Goal: Information Seeking & Learning: Check status

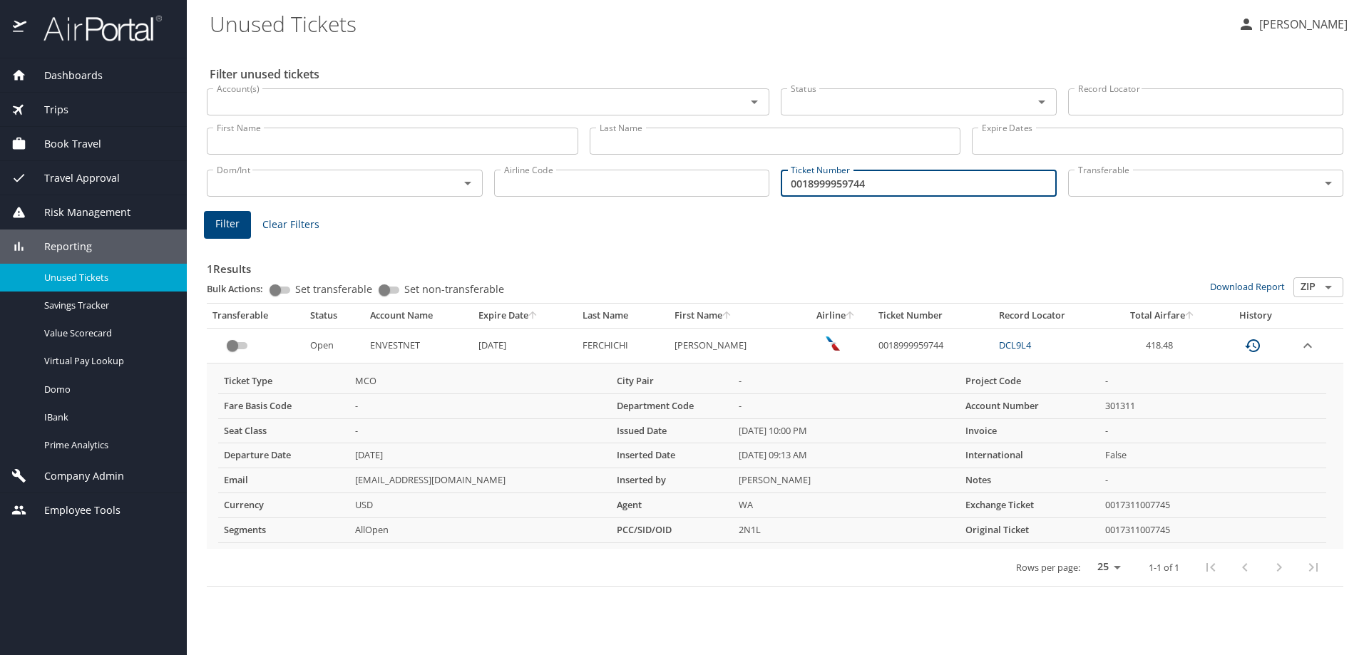
drag, startPoint x: 702, startPoint y: 174, endPoint x: 548, endPoint y: 181, distance: 153.5
click at [548, 181] on div "Dom/Int Dom/Int Airline Code Airline Code Ticket Number 0018999959744 Ticket Nu…" at bounding box center [775, 181] width 1148 height 47
paste input "167311032052"
click at [227, 230] on span "Filter" at bounding box center [227, 224] width 24 height 18
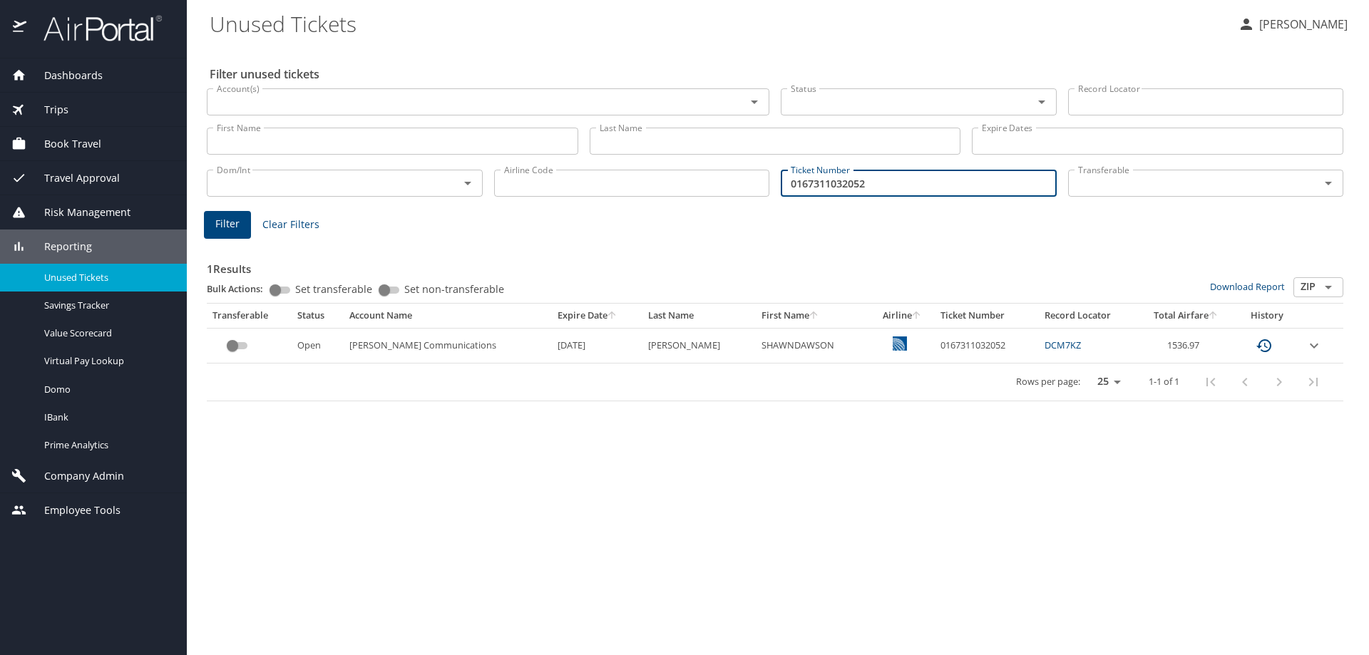
drag, startPoint x: 895, startPoint y: 177, endPoint x: 401, endPoint y: 171, distance: 494.2
click at [401, 170] on div "Dom/Int Dom/Int Airline Code Airline Code Ticket Number 0167311032052 Ticket Nu…" at bounding box center [775, 181] width 1148 height 47
paste input "018999959744"
type input "0018999959744"
click at [217, 230] on span "Filter" at bounding box center [227, 224] width 24 height 18
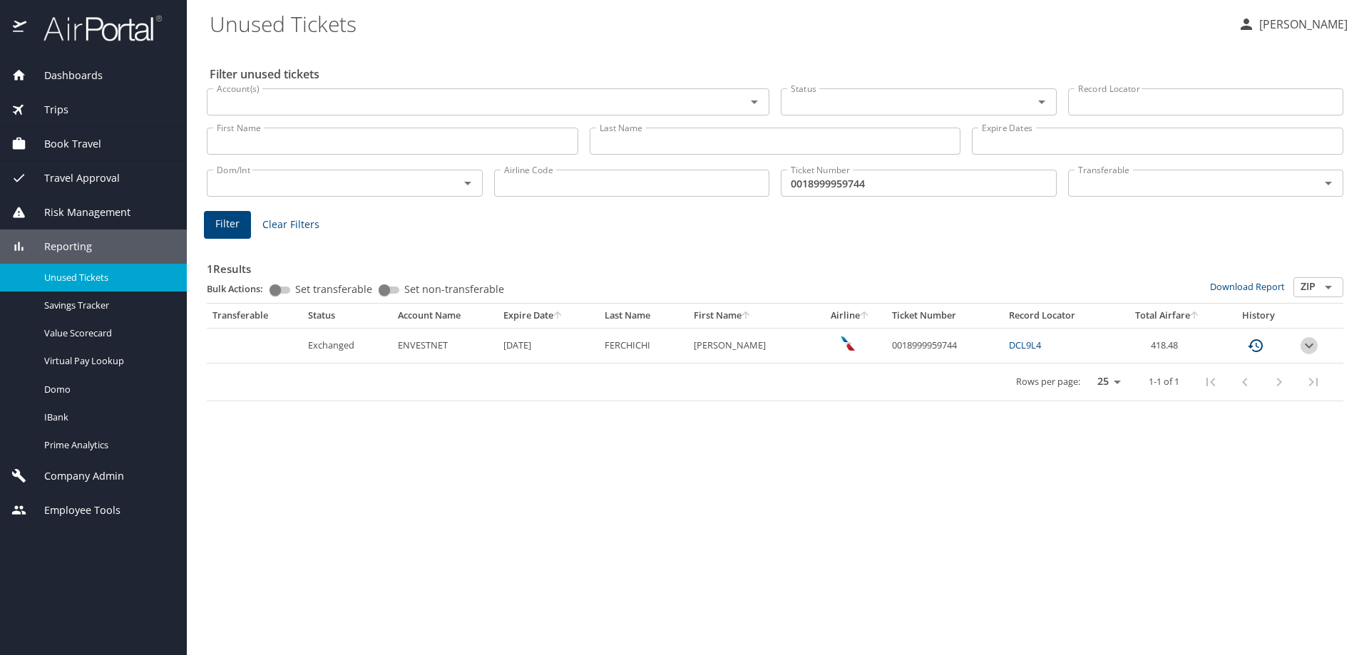
click at [1309, 346] on icon "expand row" at bounding box center [1309, 345] width 17 height 17
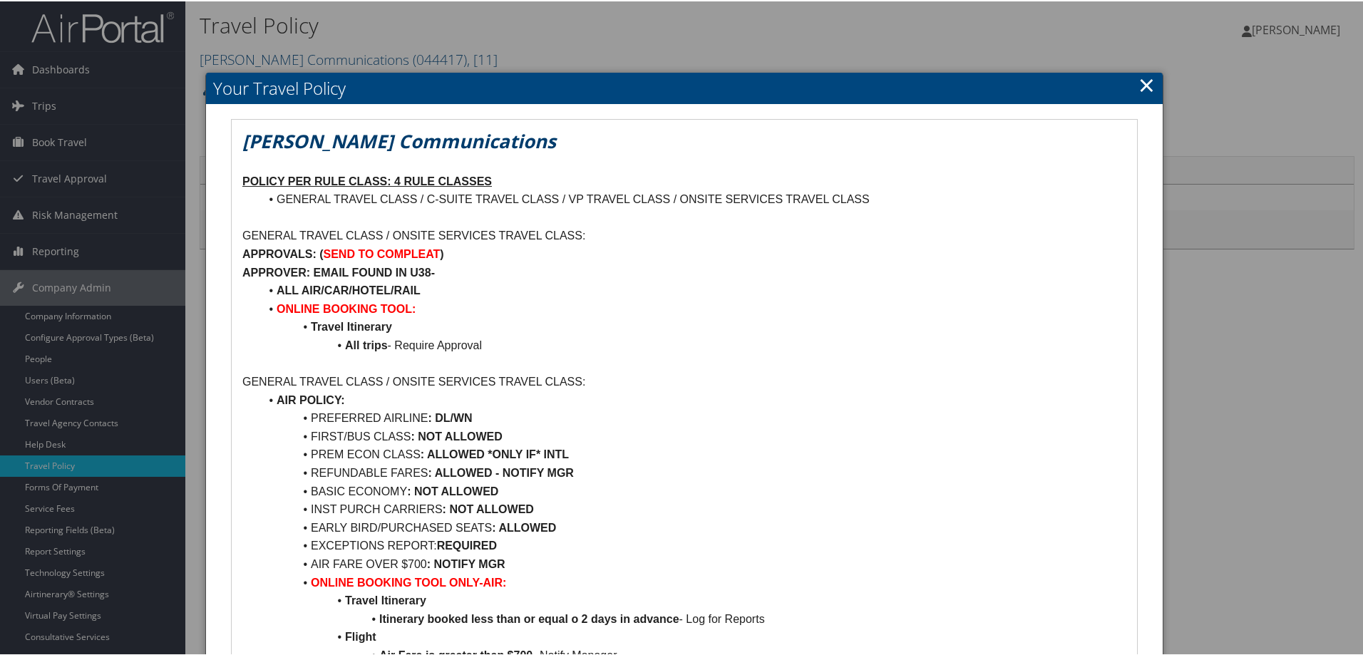
click at [1139, 83] on link "×" at bounding box center [1147, 83] width 16 height 29
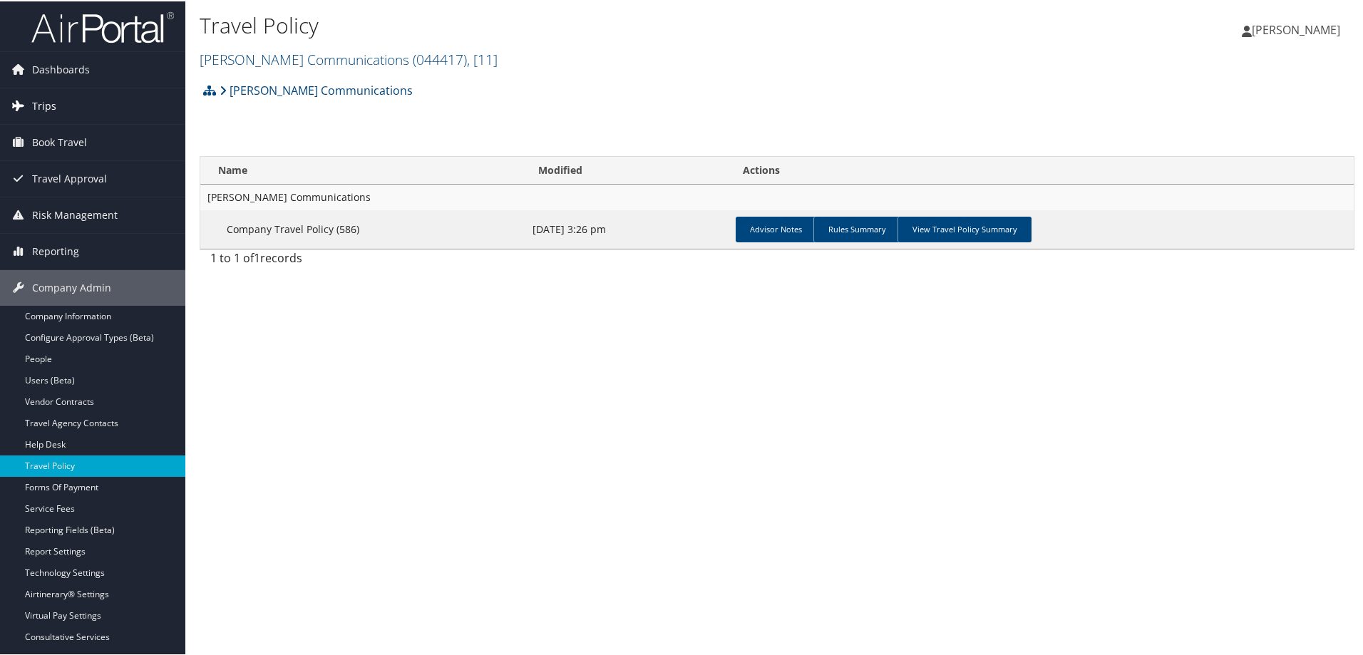
click at [43, 109] on span "Trips" at bounding box center [44, 105] width 24 height 36
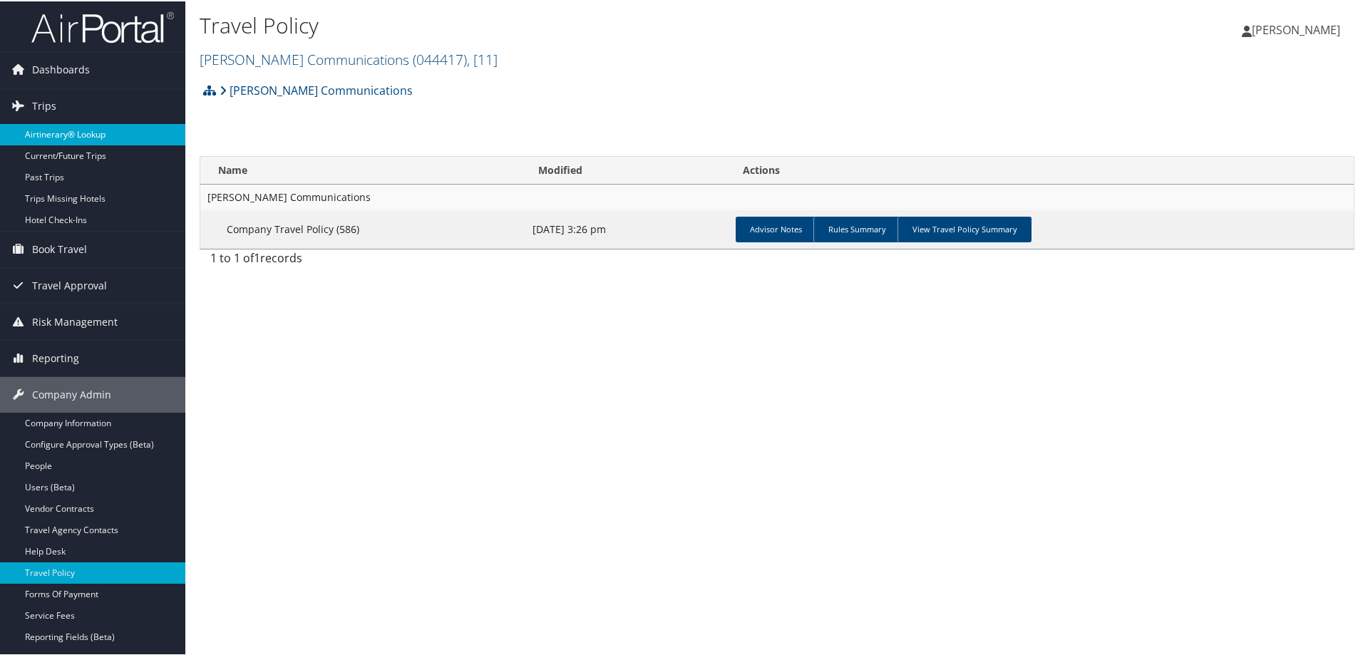
click at [73, 137] on link "Airtinerary® Lookup" at bounding box center [92, 133] width 185 height 21
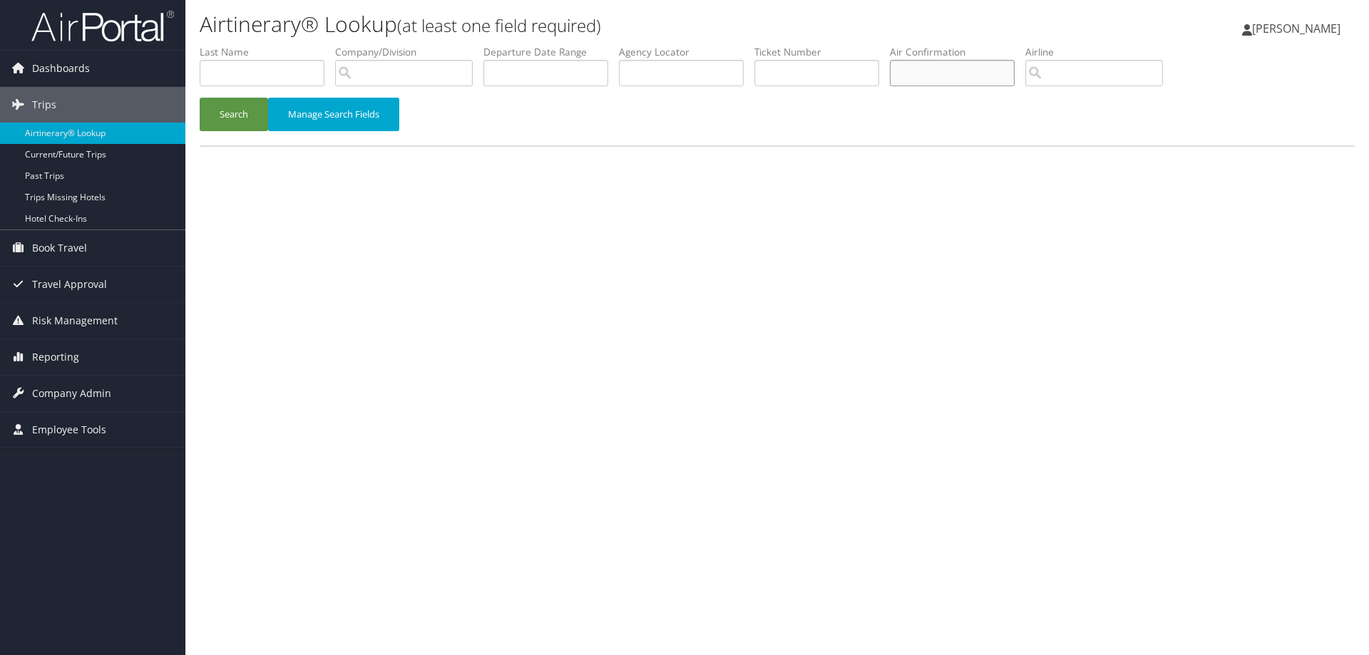
click at [948, 71] on input "text" at bounding box center [952, 73] width 125 height 26
paste input "DKW1S0"
type input "DKW1S0"
click at [212, 115] on button "Search" at bounding box center [234, 115] width 68 height 34
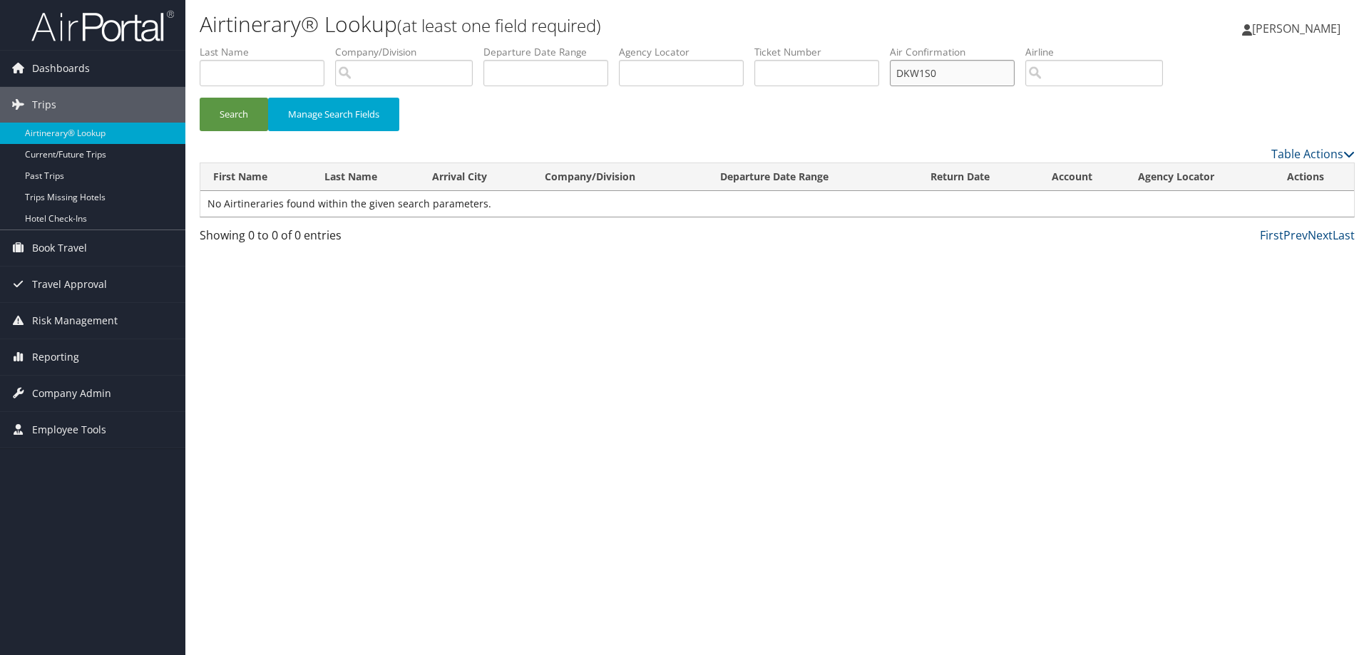
drag, startPoint x: 963, startPoint y: 70, endPoint x: 774, endPoint y: 64, distance: 189.1
click at [775, 45] on ul "First Name Last Name Departure City Arrival City Company/Division Airport/City …" at bounding box center [777, 45] width 1155 height 0
click at [219, 115] on button "Search" at bounding box center [234, 115] width 68 height 34
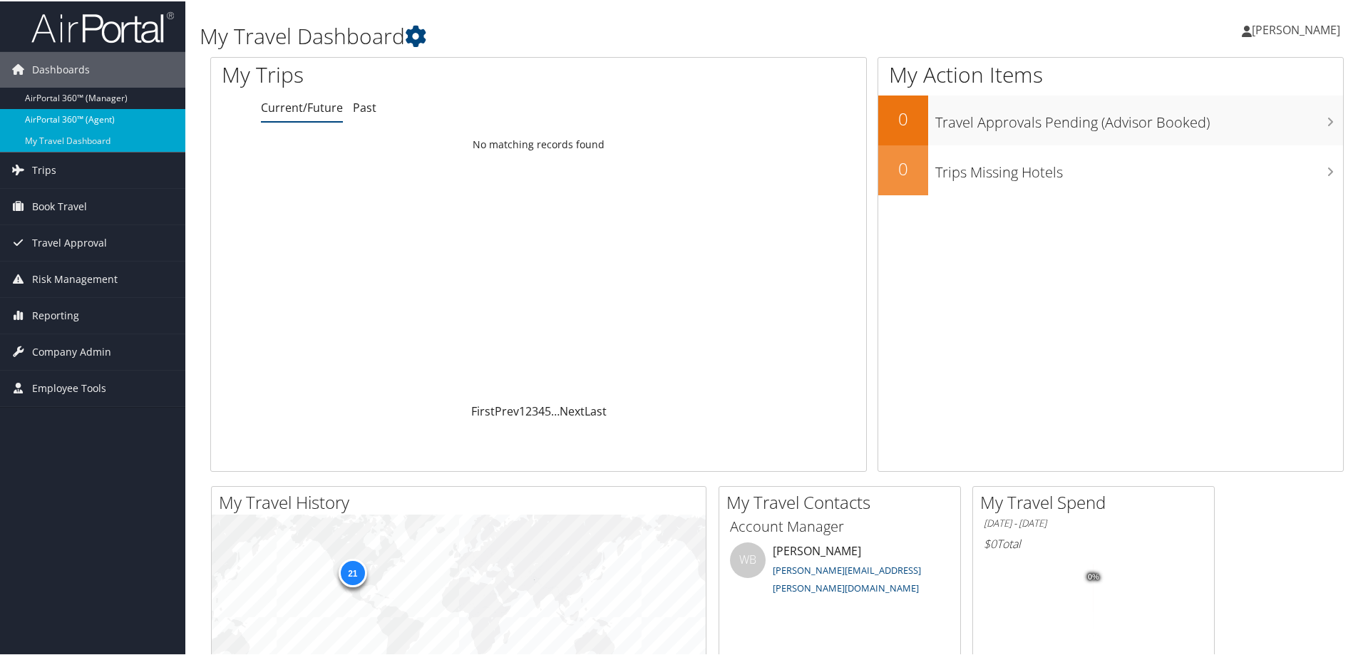
click at [76, 118] on link "AirPortal 360™ (Agent)" at bounding box center [92, 118] width 185 height 21
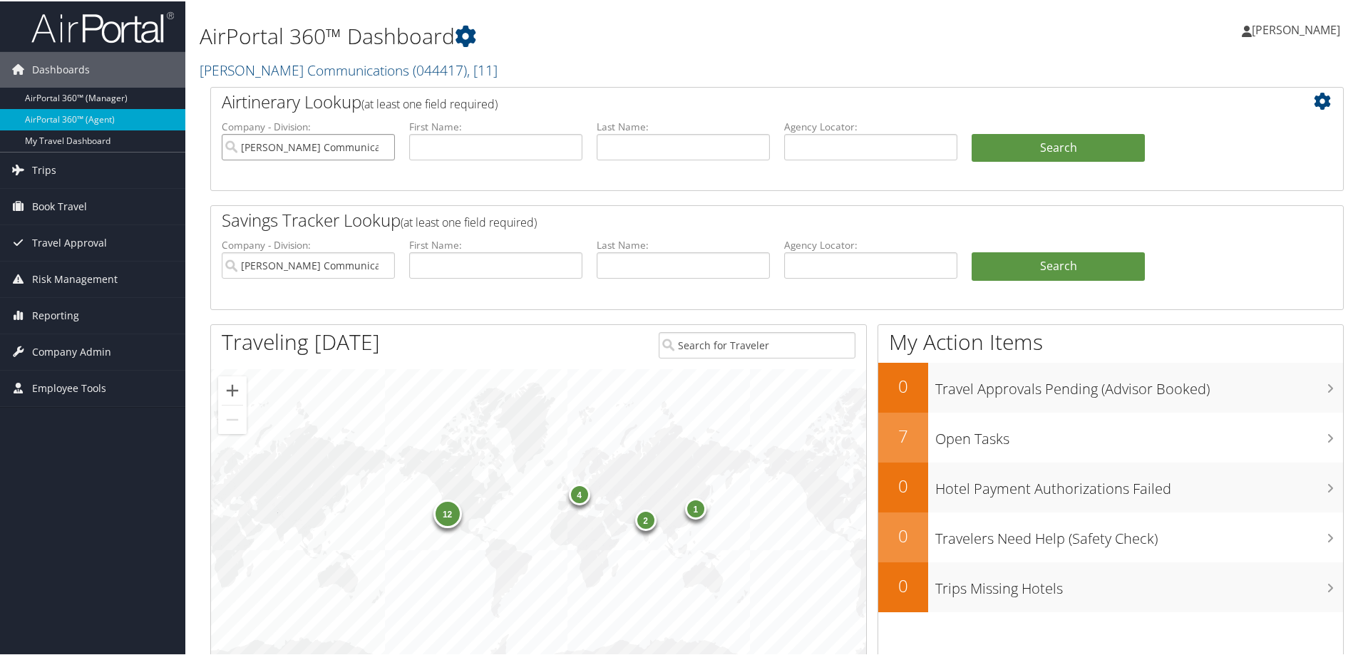
click at [384, 146] on input "[PERSON_NAME] Communications" at bounding box center [308, 146] width 173 height 26
click at [839, 148] on input "text" at bounding box center [870, 146] width 173 height 26
drag, startPoint x: 853, startPoint y: 148, endPoint x: 670, endPoint y: 164, distance: 183.3
click at [671, 164] on ul "Company - Division: First Name: Last Name: Agency Locator: dkw1s0 Departure Dat…" at bounding box center [777, 153] width 1125 height 71
type input "DKW1S0"
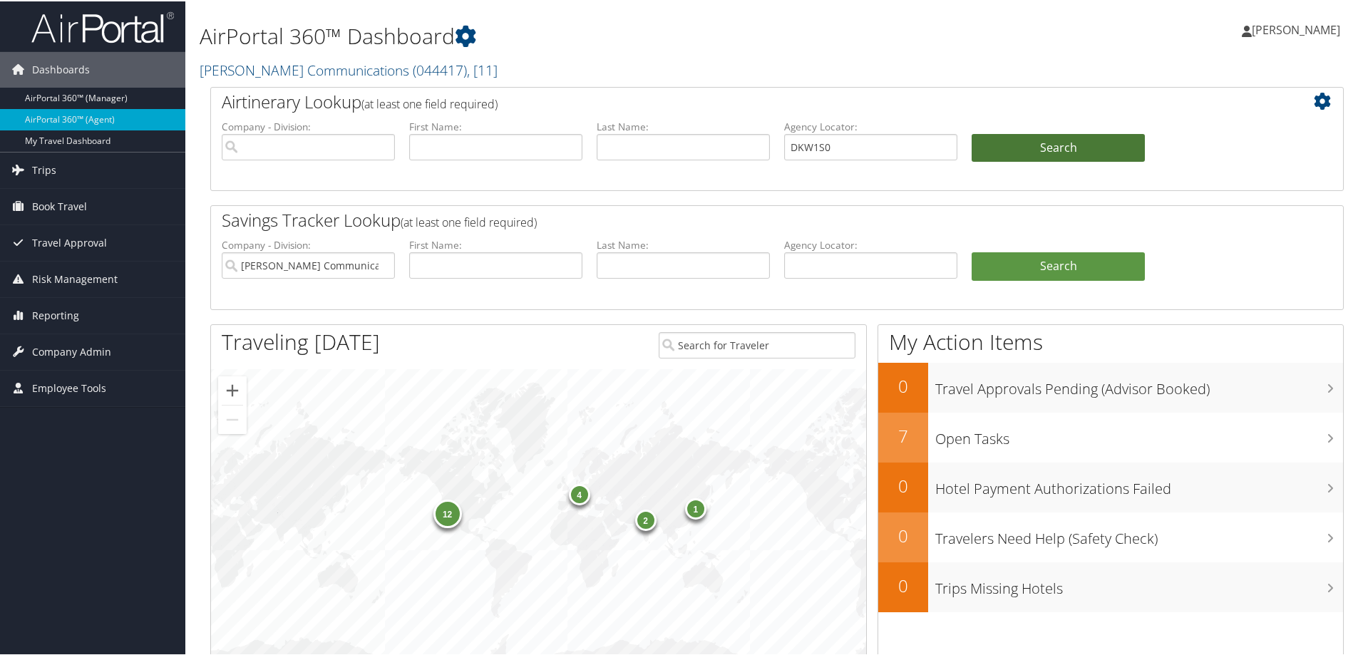
click at [1074, 146] on button "Search" at bounding box center [1058, 147] width 173 height 29
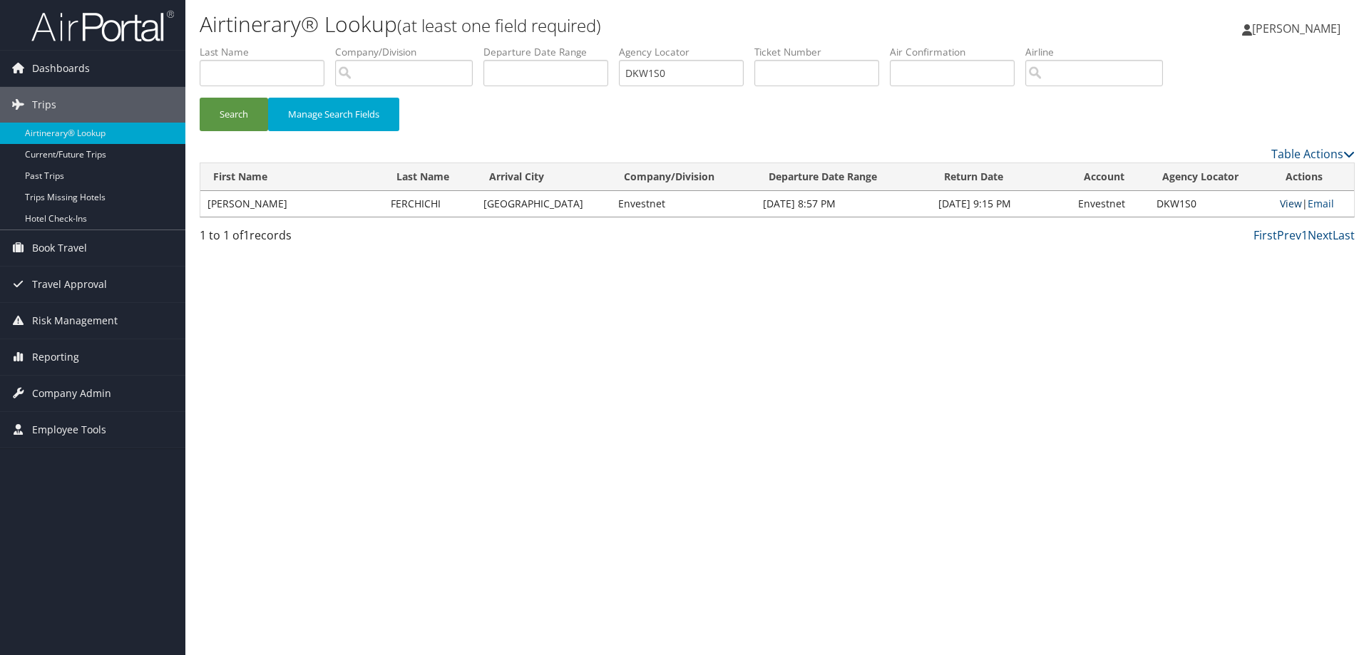
click at [1281, 200] on link "View" at bounding box center [1291, 204] width 22 height 14
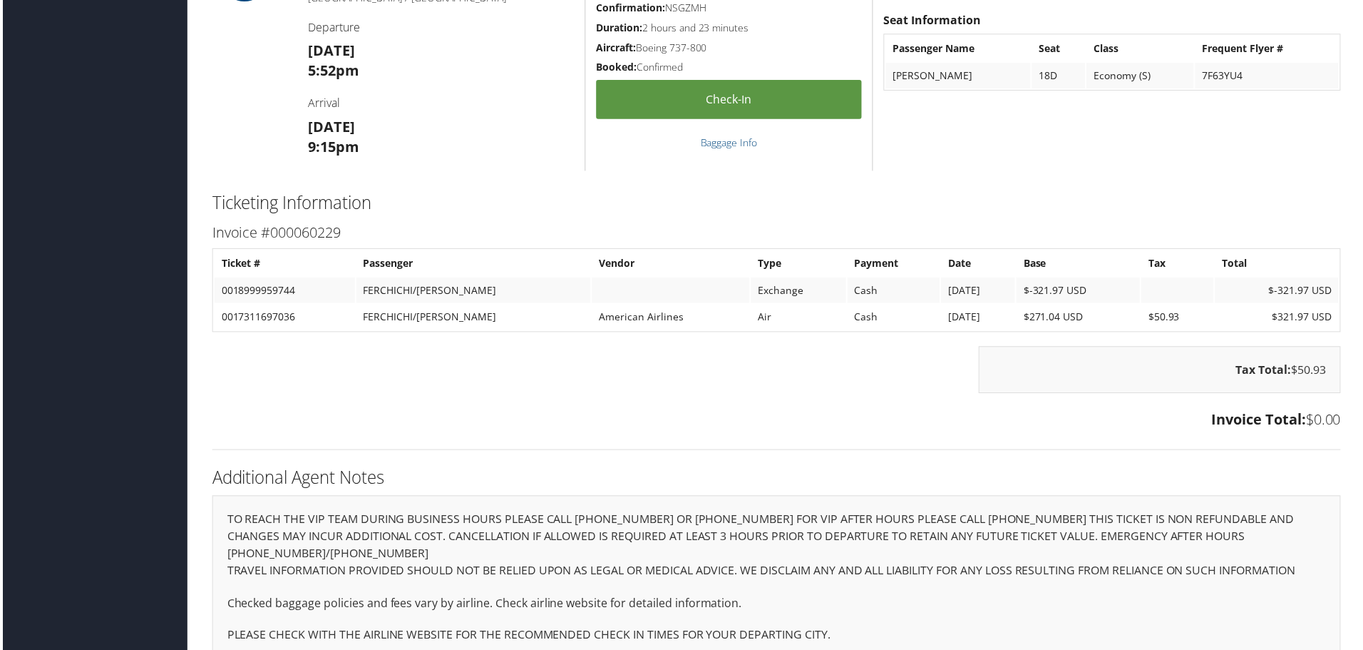
scroll to position [1026, 0]
